Goal: Information Seeking & Learning: Learn about a topic

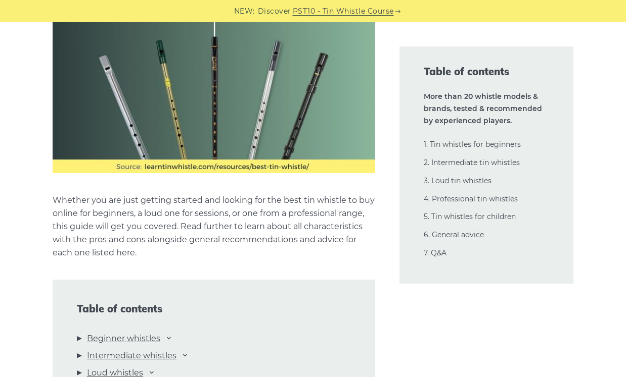
scroll to position [835, 0]
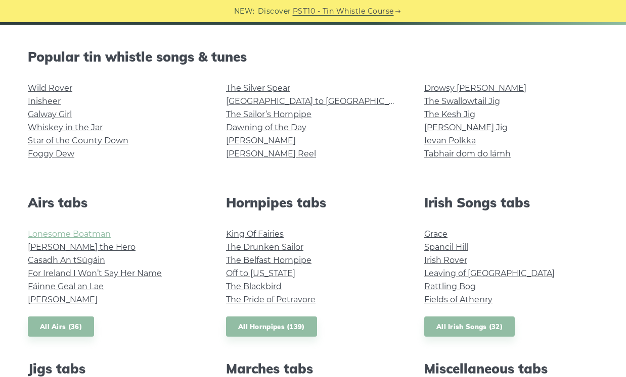
click at [90, 231] on link "Lonesome Boatman" at bounding box center [69, 234] width 83 height 10
click at [97, 285] on link "Fáinne Geal an Lae" at bounding box center [66, 287] width 76 height 10
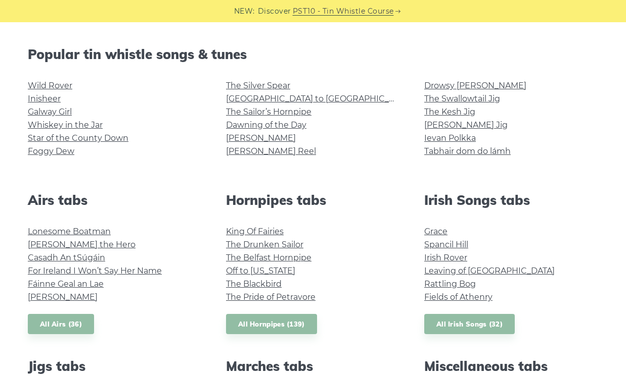
scroll to position [244, 0]
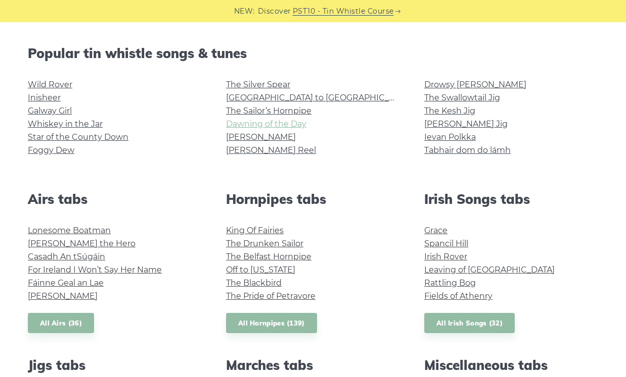
click at [249, 123] on link "Dawning of the Day" at bounding box center [266, 124] width 80 height 10
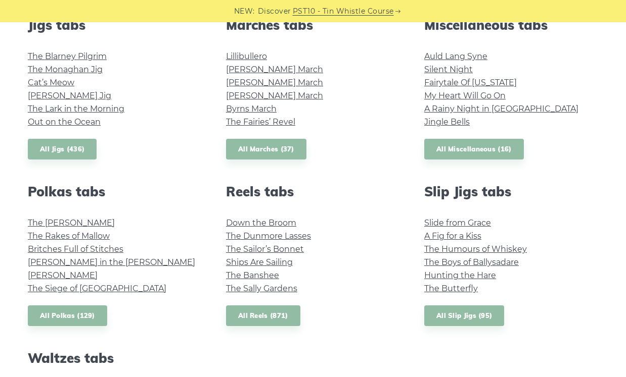
scroll to position [586, 0]
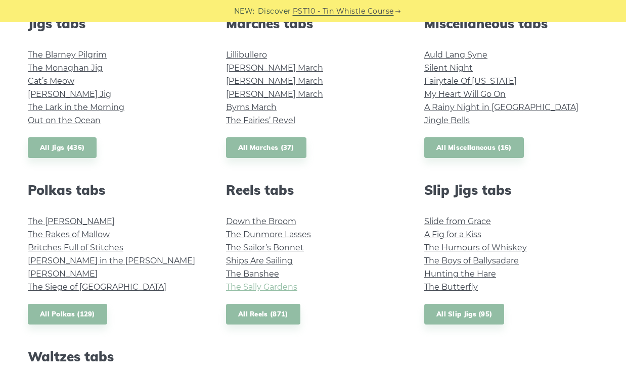
click at [285, 286] on link "The Sally Gardens" at bounding box center [261, 287] width 71 height 10
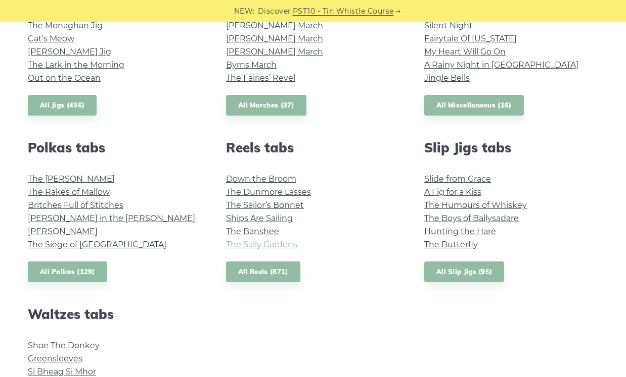
scroll to position [630, 0]
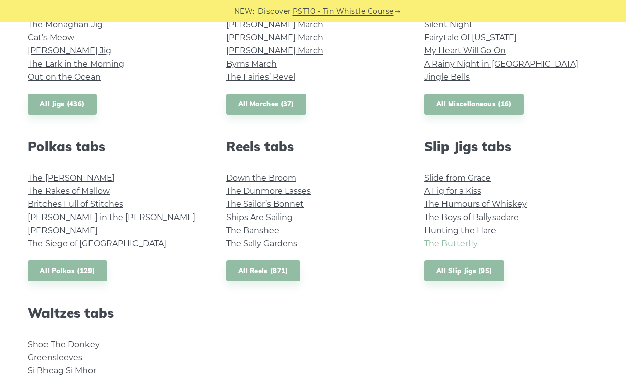
click at [468, 245] on link "The Butterfly" at bounding box center [451, 244] width 54 height 10
click at [292, 220] on link "Ships Are Sailing" at bounding box center [259, 218] width 67 height 10
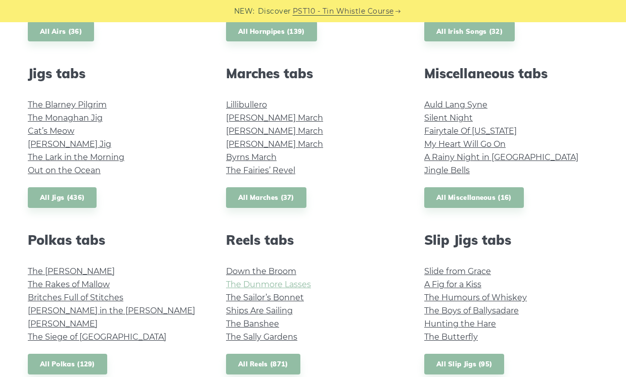
scroll to position [528, 0]
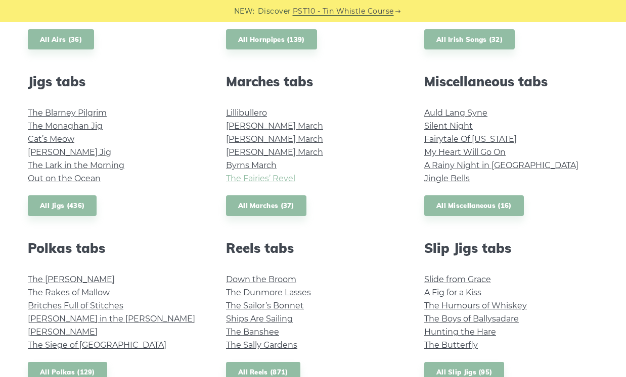
click at [283, 177] on link "The Fairies’ Revel" at bounding box center [260, 179] width 69 height 10
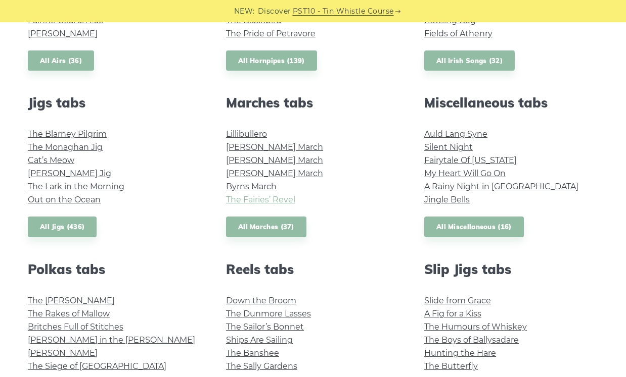
scroll to position [508, 0]
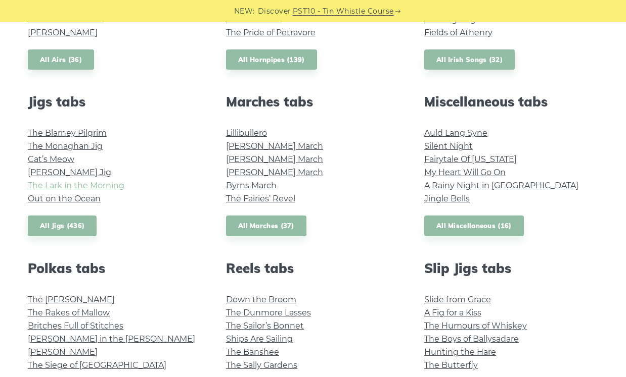
click at [118, 186] on link "The Lark in the Morning" at bounding box center [76, 186] width 97 height 10
click at [81, 199] on link "Out on the Ocean" at bounding box center [64, 199] width 73 height 10
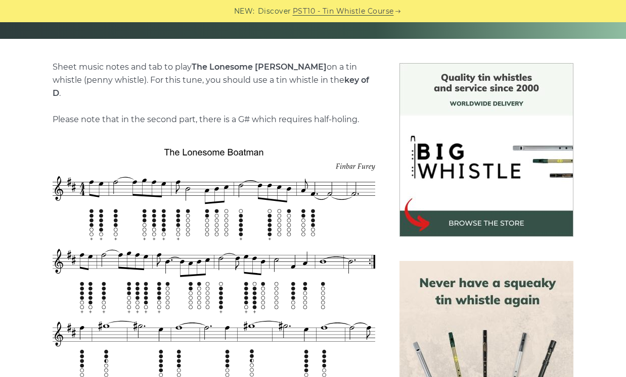
scroll to position [227, 0]
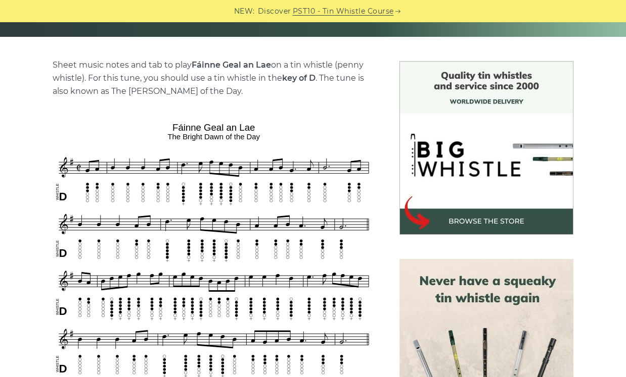
scroll to position [242, 0]
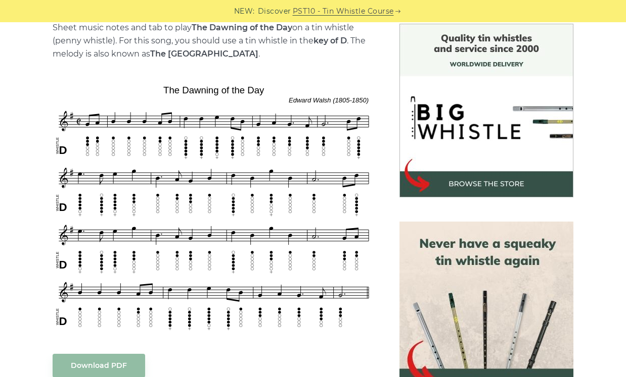
scroll to position [266, 0]
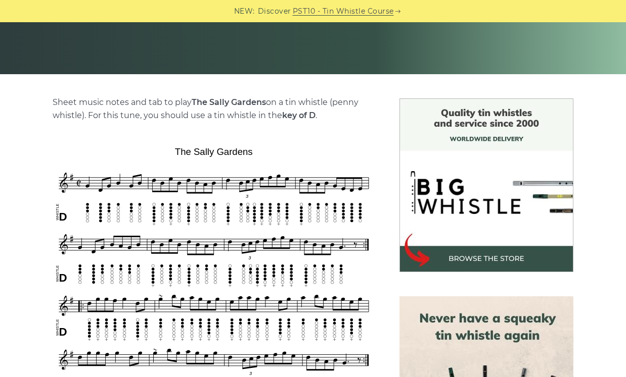
scroll to position [192, 0]
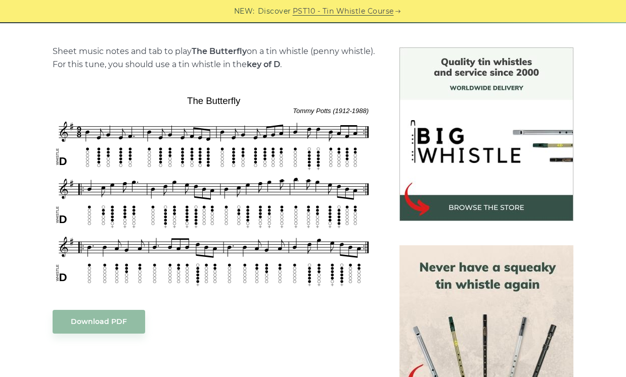
scroll to position [241, 0]
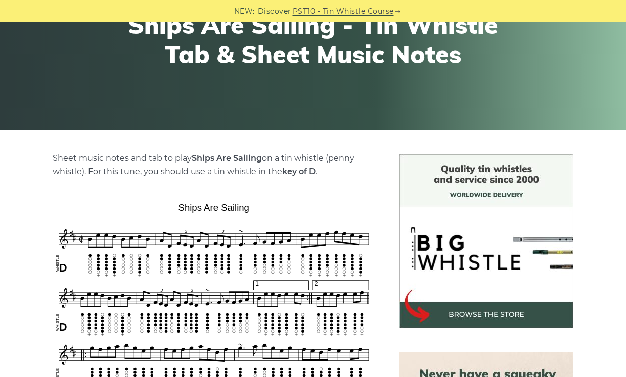
scroll to position [215, 0]
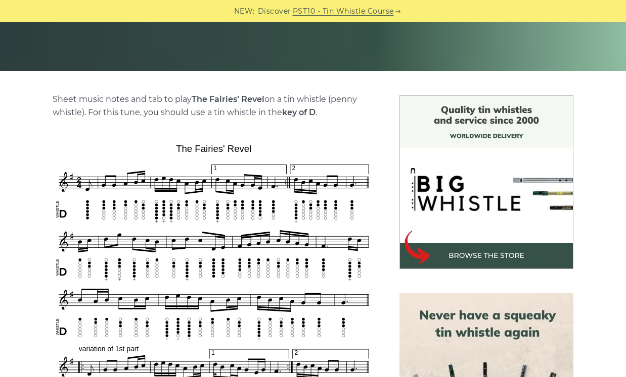
scroll to position [209, 0]
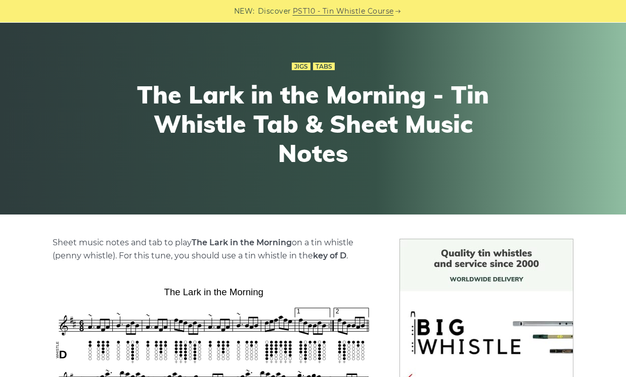
scroll to position [52, 0]
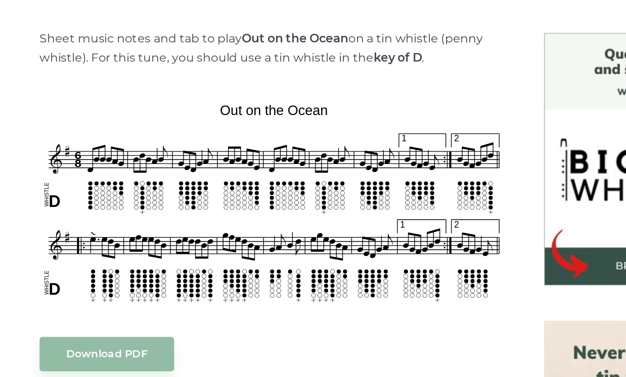
scroll to position [160, 0]
